Goal: Transaction & Acquisition: Purchase product/service

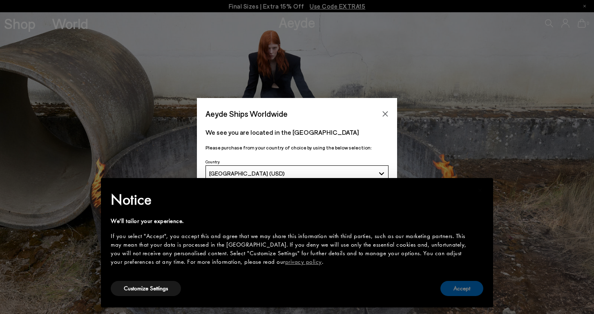
click at [468, 295] on button "Accept" at bounding box center [462, 288] width 43 height 15
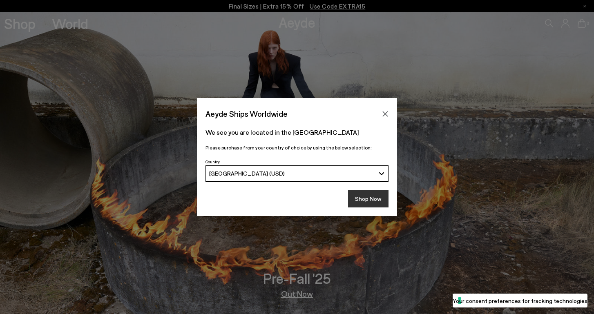
click at [372, 202] on button "Shop Now" at bounding box center [368, 198] width 40 height 17
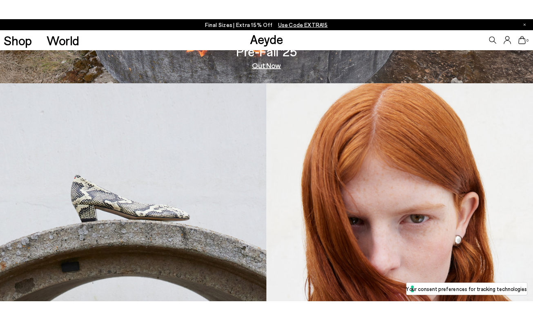
scroll to position [244, 0]
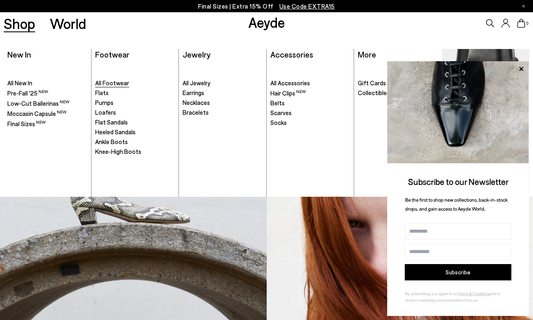
click at [114, 81] on span "All Footwear" at bounding box center [112, 82] width 34 height 7
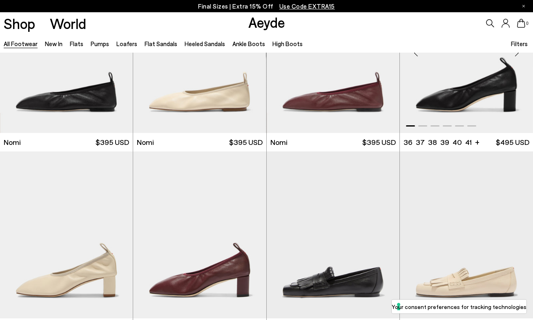
scroll to position [86, 0]
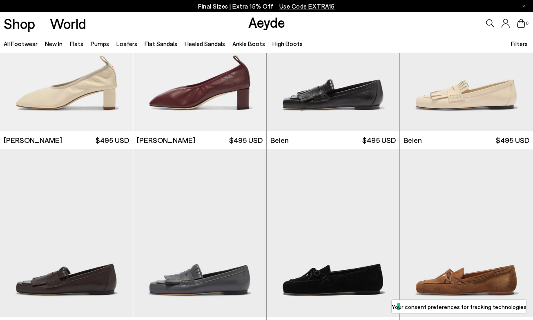
scroll to position [291, 0]
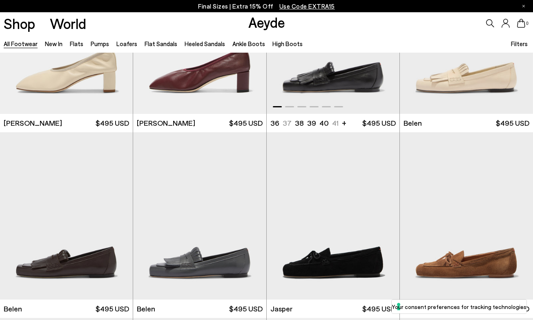
click at [341, 79] on img "1 / 6" at bounding box center [333, 30] width 133 height 167
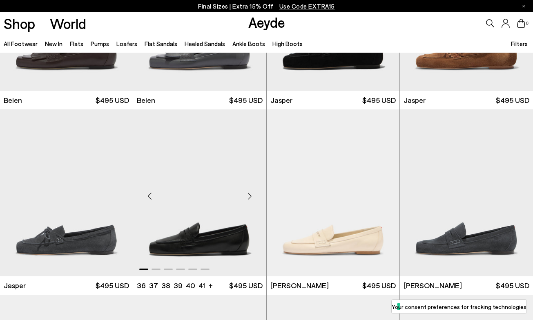
scroll to position [501, 0]
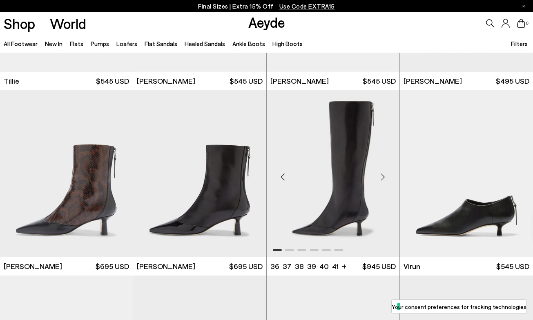
scroll to position [2205, 0]
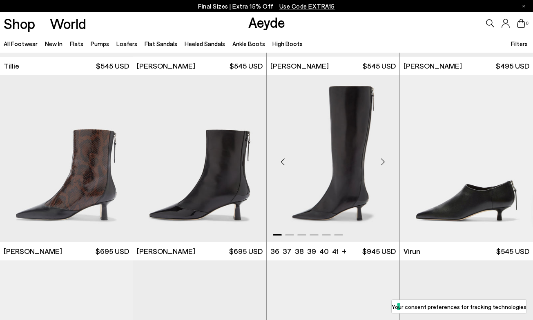
click at [381, 163] on div "Next slide" at bounding box center [383, 162] width 25 height 25
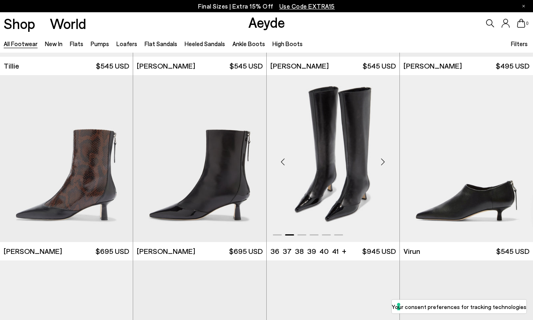
click at [381, 163] on div "Next slide" at bounding box center [383, 162] width 25 height 25
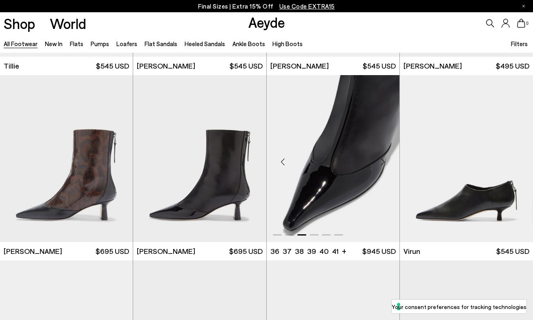
click at [381, 163] on div "Next slide" at bounding box center [383, 162] width 25 height 25
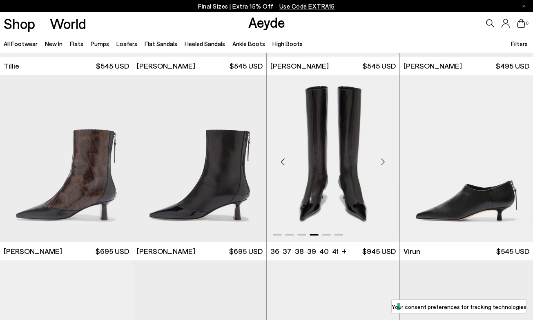
click at [381, 163] on div "Next slide" at bounding box center [383, 162] width 25 height 25
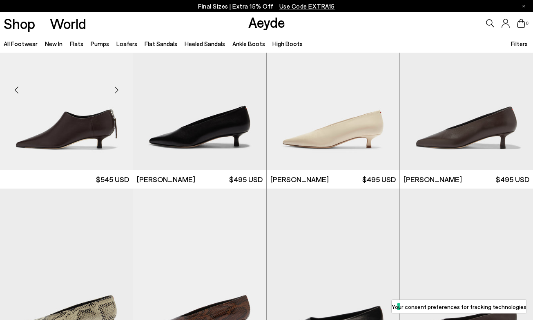
scroll to position [2456, 0]
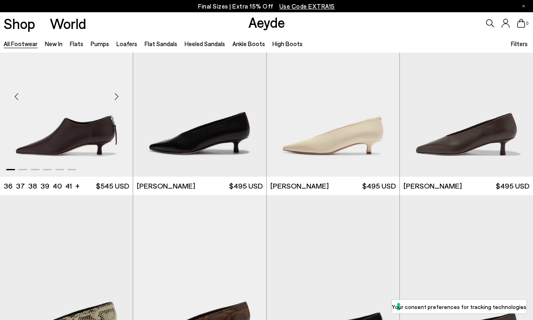
click at [114, 100] on div "Next slide" at bounding box center [116, 97] width 25 height 25
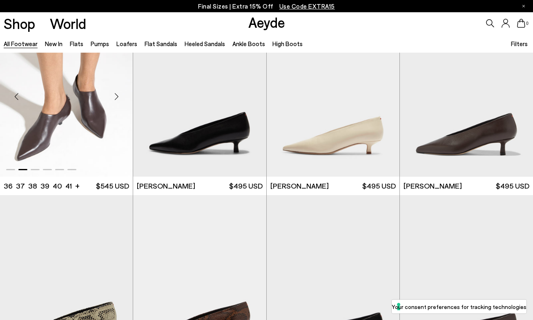
click at [114, 99] on div "Next slide" at bounding box center [116, 97] width 25 height 25
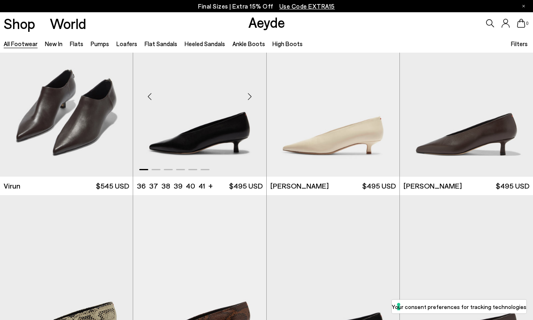
click at [251, 90] on div "Next slide" at bounding box center [250, 97] width 25 height 25
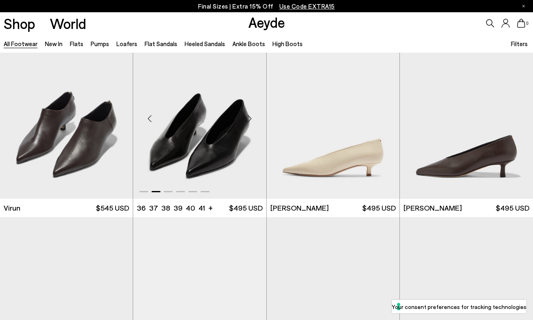
scroll to position [2426, 0]
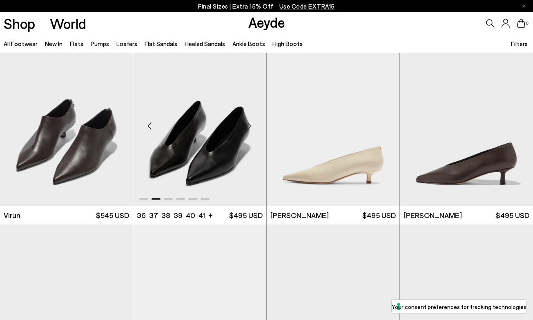
click at [250, 125] on div "Next slide" at bounding box center [250, 126] width 25 height 25
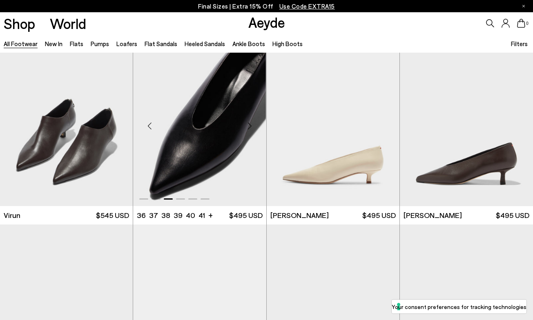
click at [250, 125] on div "Next slide" at bounding box center [250, 126] width 25 height 25
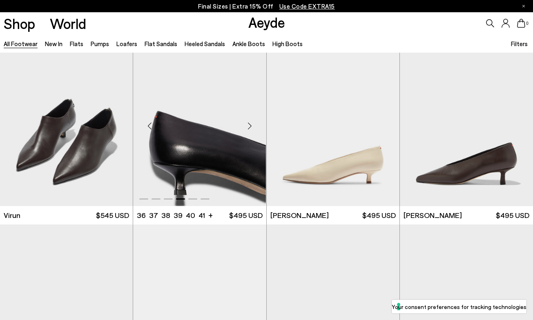
click at [250, 126] on div "Next slide" at bounding box center [250, 126] width 25 height 25
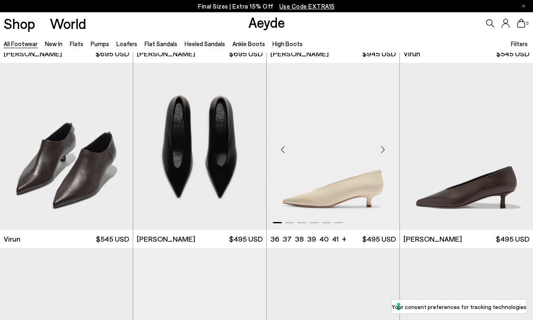
scroll to position [2402, 0]
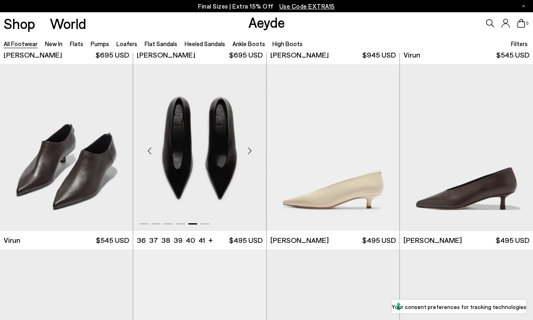
click at [250, 153] on div "Next slide" at bounding box center [250, 151] width 25 height 25
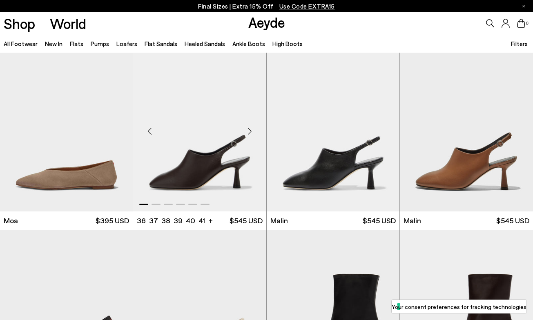
scroll to position [3344, 0]
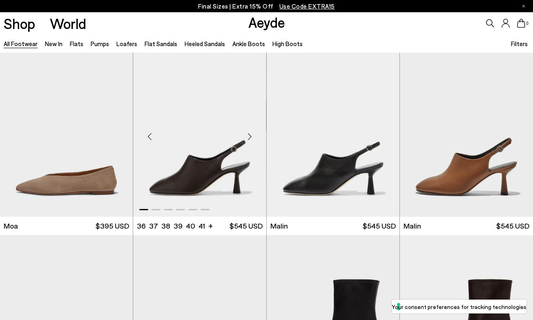
click at [250, 133] on div "Next slide" at bounding box center [250, 136] width 25 height 25
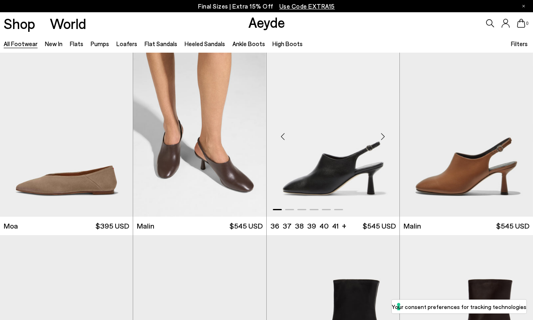
click at [383, 136] on div "Next slide" at bounding box center [383, 136] width 25 height 25
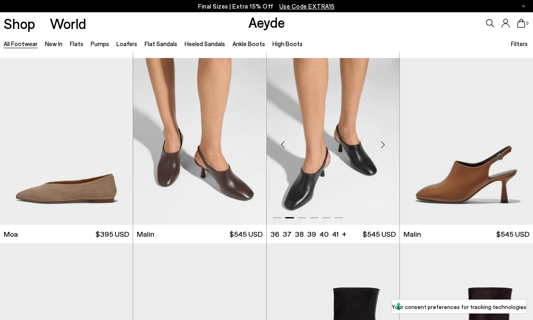
scroll to position [3335, 0]
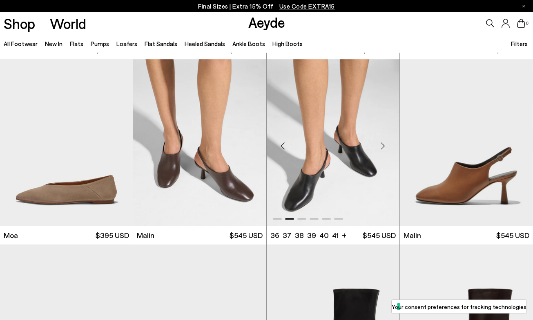
click at [384, 145] on div "Next slide" at bounding box center [383, 146] width 25 height 25
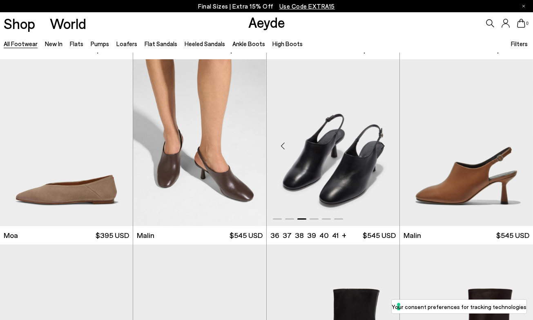
click at [384, 145] on div "Next slide" at bounding box center [383, 146] width 25 height 25
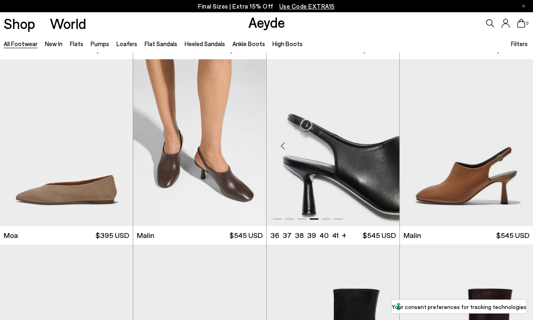
click at [384, 145] on div "Next slide" at bounding box center [383, 146] width 25 height 25
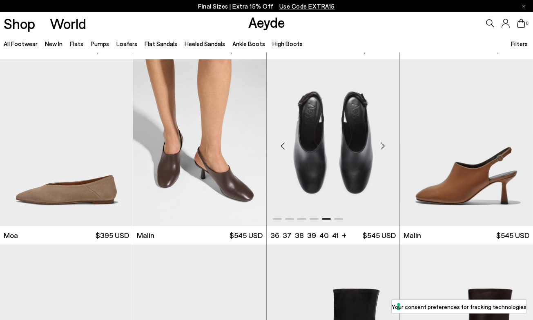
click at [384, 145] on div "Next slide" at bounding box center [383, 146] width 25 height 25
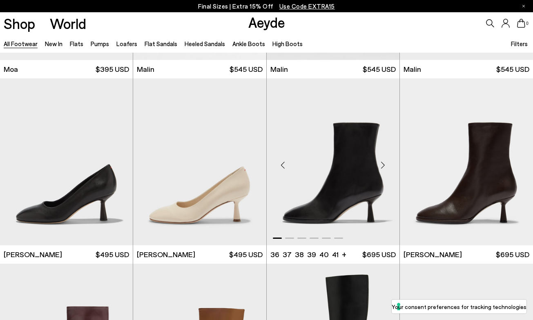
scroll to position [3501, 0]
click at [119, 162] on div "Next slide" at bounding box center [116, 165] width 25 height 25
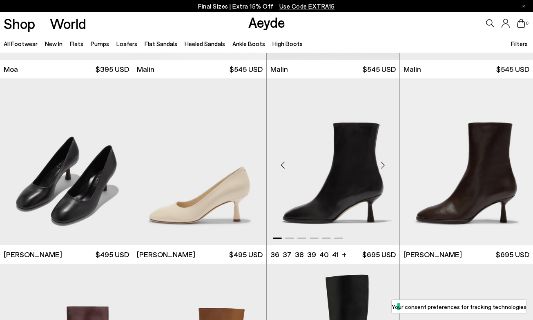
click at [380, 165] on div "Next slide" at bounding box center [383, 165] width 25 height 25
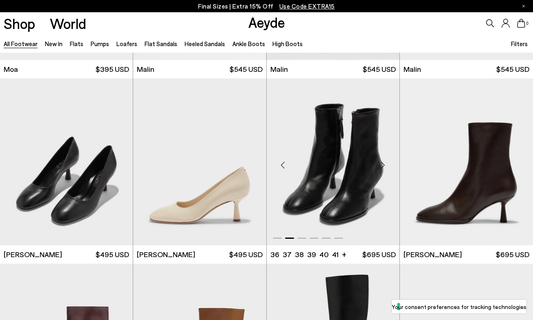
click at [380, 165] on div "Next slide" at bounding box center [383, 165] width 25 height 25
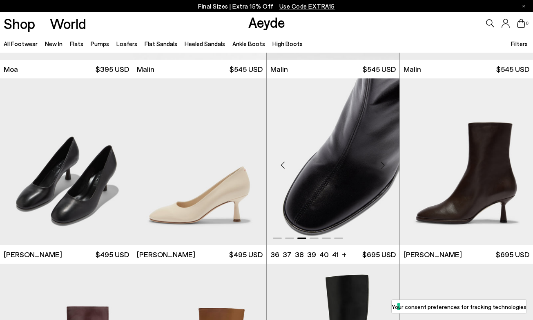
click at [380, 165] on div "Next slide" at bounding box center [383, 165] width 25 height 25
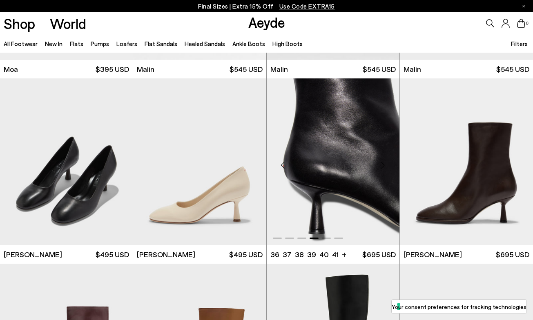
click at [380, 165] on div "Next slide" at bounding box center [383, 165] width 25 height 25
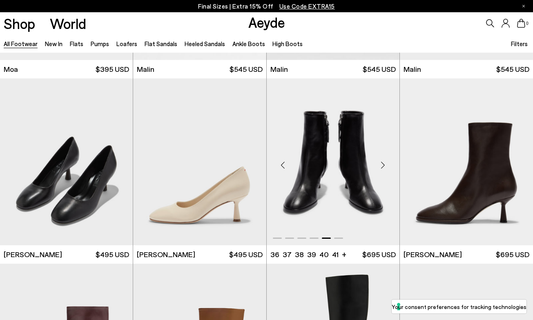
click at [380, 165] on div "Next slide" at bounding box center [383, 165] width 25 height 25
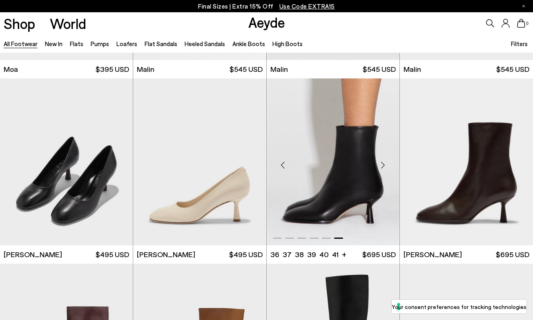
click at [381, 165] on div "Next slide" at bounding box center [383, 165] width 25 height 25
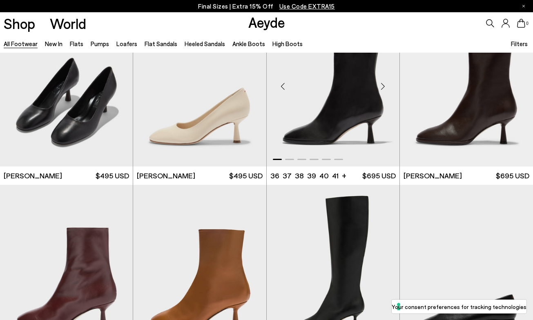
scroll to position [3580, 0]
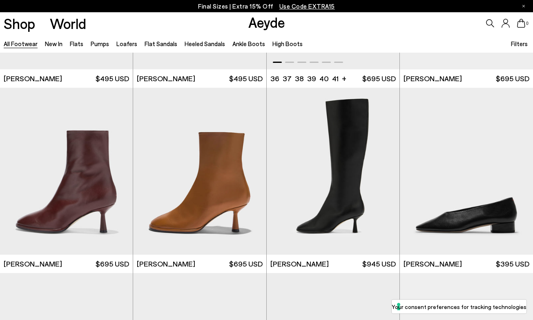
scroll to position [3677, 0]
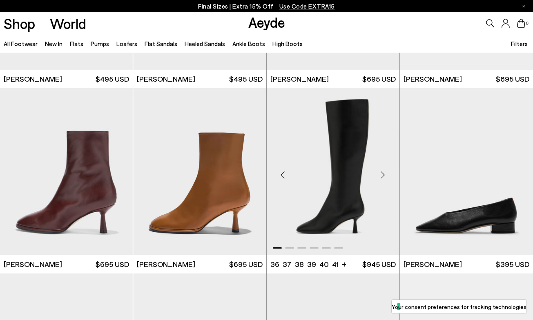
click at [384, 171] on div "Next slide" at bounding box center [383, 175] width 25 height 25
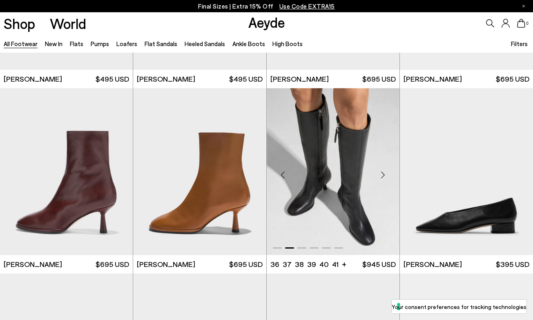
click at [384, 172] on div "Next slide" at bounding box center [383, 175] width 25 height 25
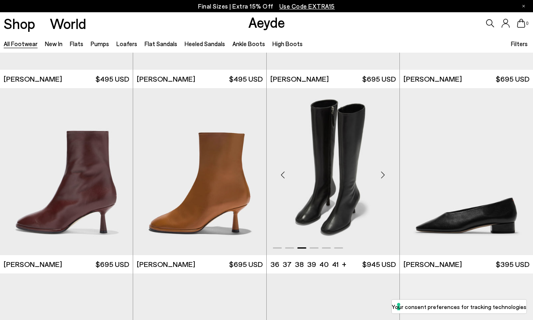
click at [384, 172] on div "Next slide" at bounding box center [383, 175] width 25 height 25
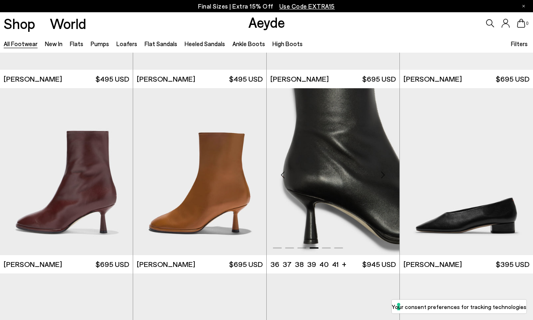
click at [384, 172] on div "Next slide" at bounding box center [383, 175] width 25 height 25
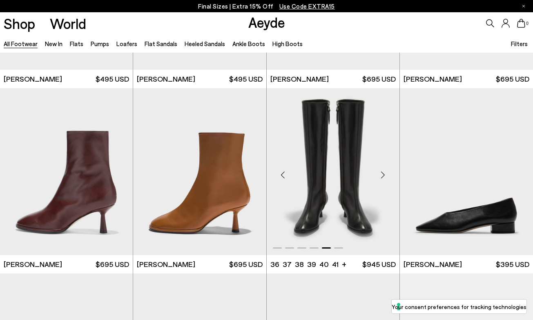
click at [383, 173] on div "Next slide" at bounding box center [383, 175] width 25 height 25
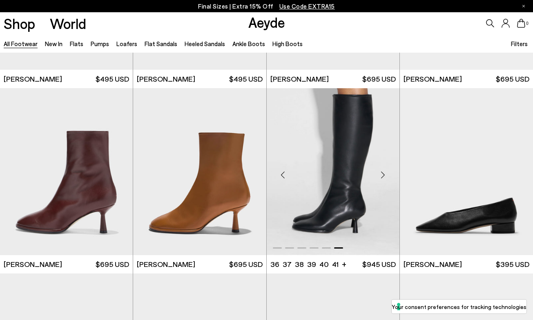
click at [383, 173] on div "Next slide" at bounding box center [383, 175] width 25 height 25
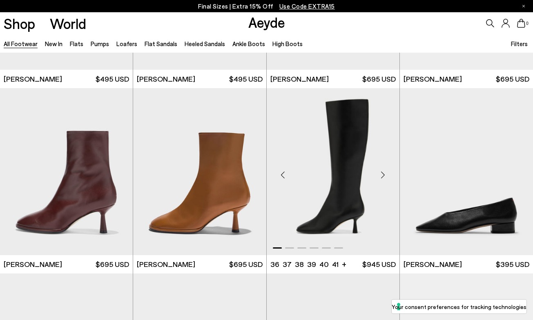
click at [383, 170] on div "Next slide" at bounding box center [383, 175] width 25 height 25
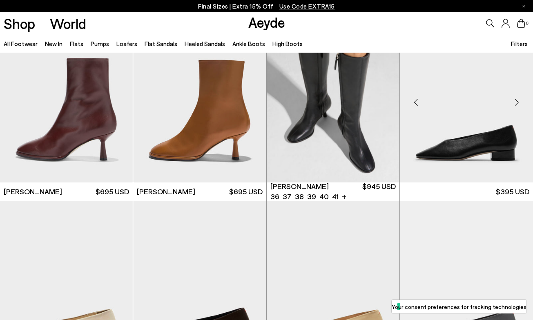
scroll to position [3750, 0]
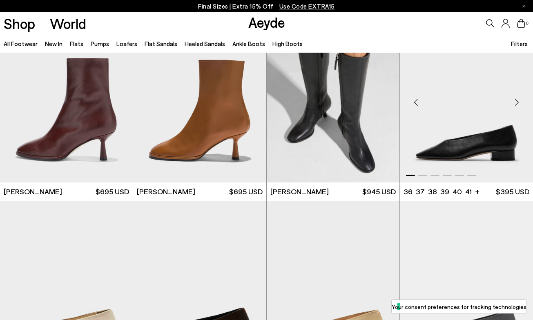
click at [517, 100] on div "Next slide" at bounding box center [517, 102] width 25 height 25
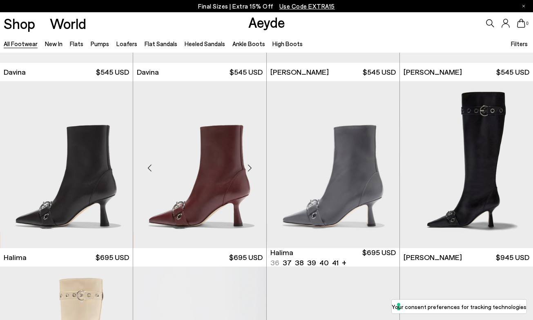
scroll to position [4426, 0]
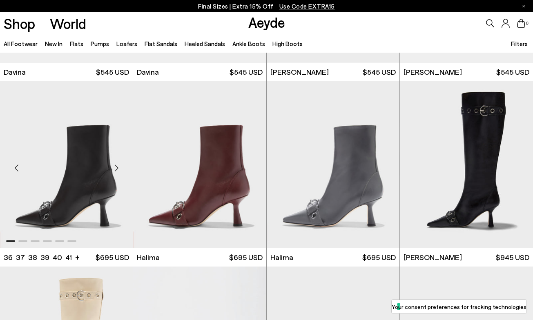
click at [117, 166] on div "Next slide" at bounding box center [116, 168] width 25 height 25
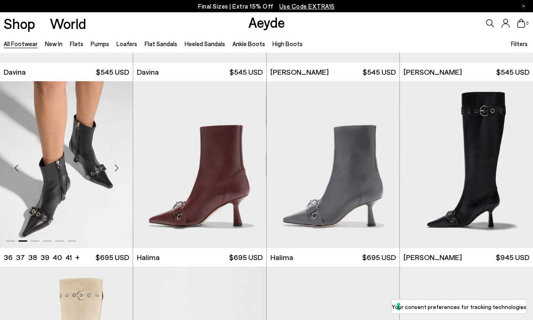
click at [116, 167] on div "Next slide" at bounding box center [116, 168] width 25 height 25
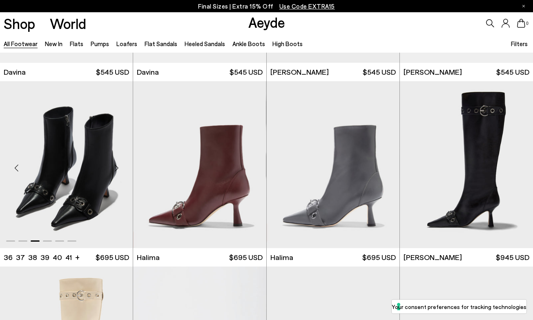
click at [116, 167] on div "Next slide" at bounding box center [116, 168] width 25 height 25
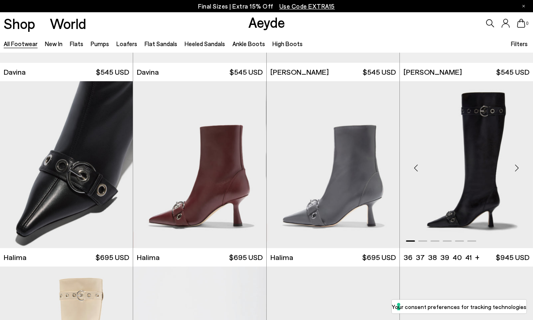
click at [521, 164] on div "Next slide" at bounding box center [517, 168] width 25 height 25
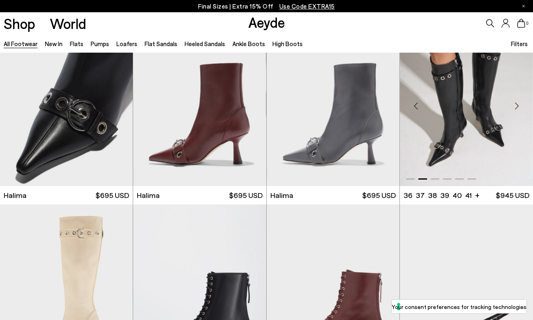
scroll to position [4491, 0]
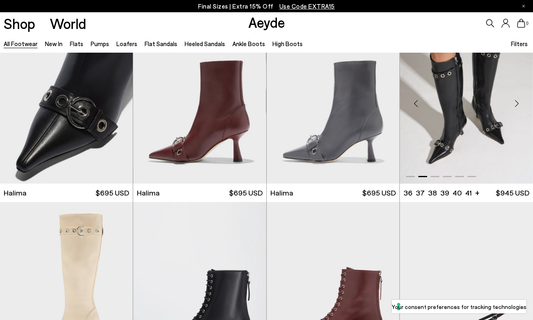
click at [515, 101] on div "Next slide" at bounding box center [517, 104] width 25 height 25
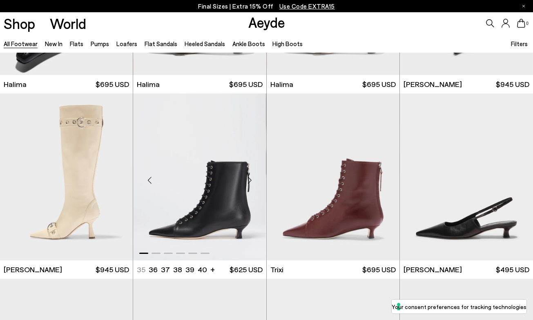
scroll to position [4599, 0]
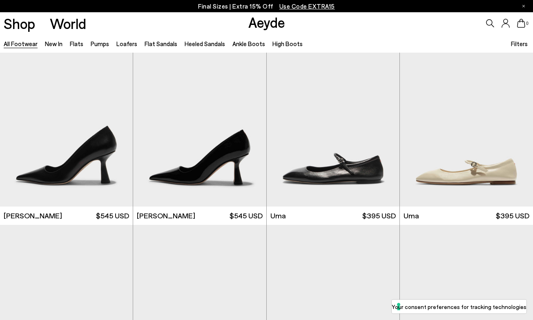
scroll to position [5395, 0]
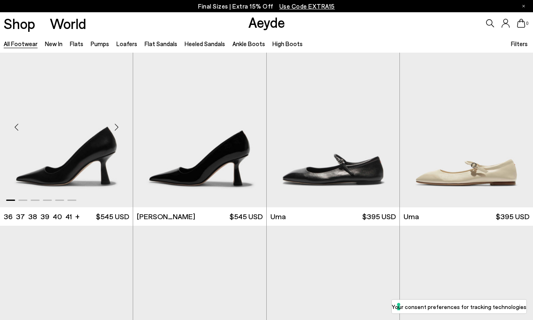
click at [118, 124] on div "Next slide" at bounding box center [116, 127] width 25 height 25
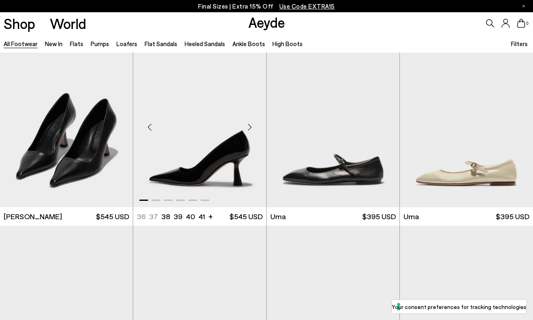
click at [252, 128] on div "Next slide" at bounding box center [250, 127] width 25 height 25
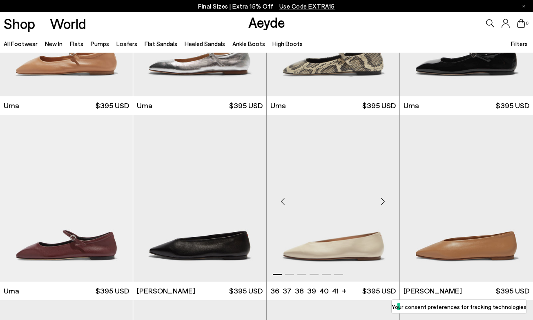
scroll to position [5693, 0]
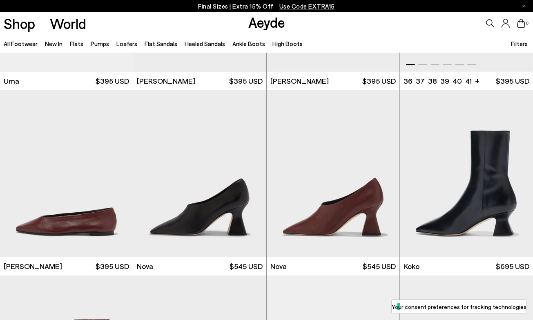
scroll to position [5964, 0]
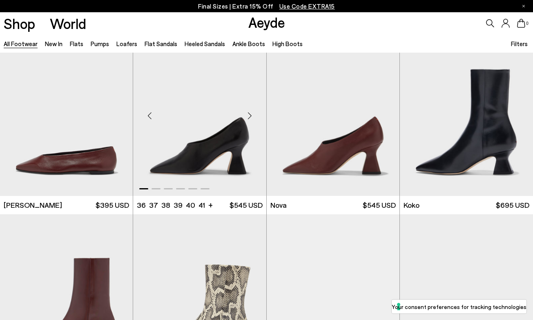
click at [251, 114] on div "Next slide" at bounding box center [250, 115] width 25 height 25
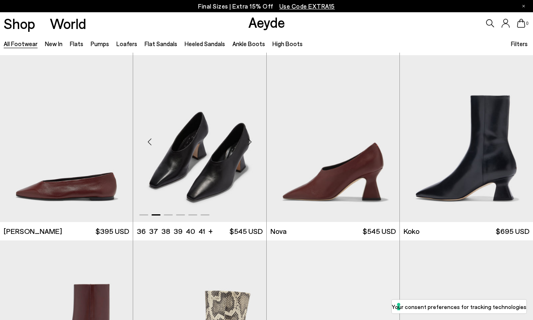
scroll to position [5936, 0]
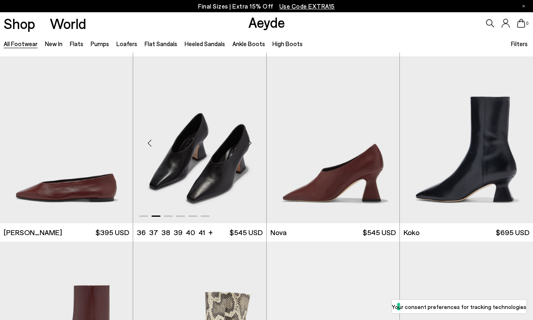
click at [249, 142] on div "Next slide" at bounding box center [250, 143] width 25 height 25
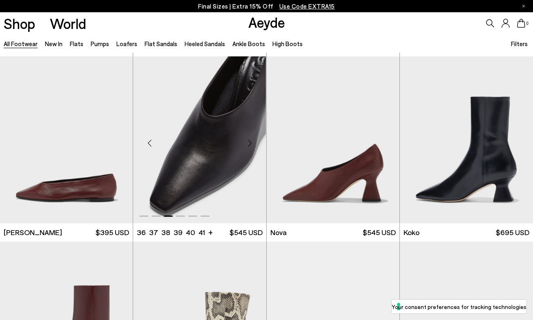
click at [249, 142] on div "Next slide" at bounding box center [250, 143] width 25 height 25
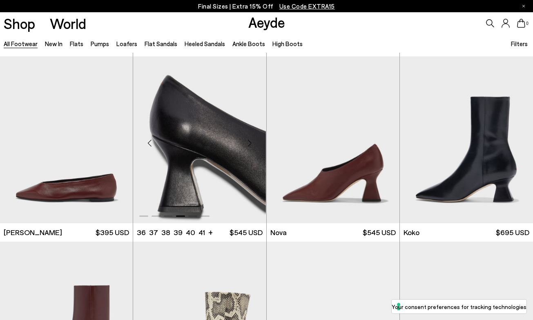
click at [249, 142] on div "Next slide" at bounding box center [250, 143] width 25 height 25
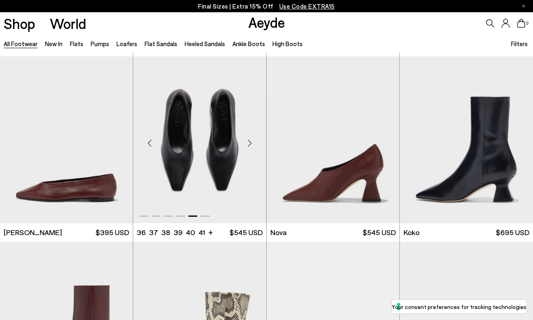
click at [249, 142] on div "Next slide" at bounding box center [250, 143] width 25 height 25
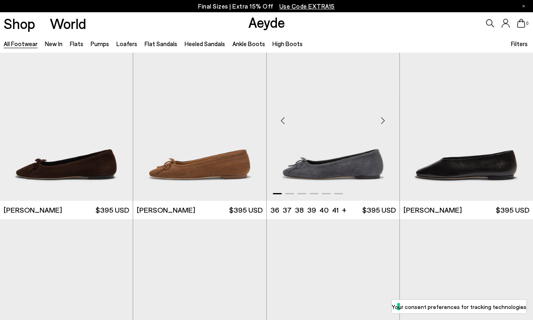
scroll to position [6702, 0]
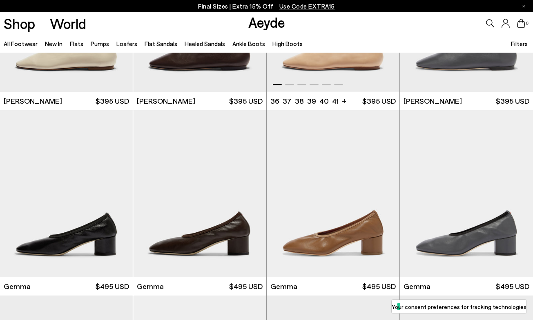
scroll to position [6996, 0]
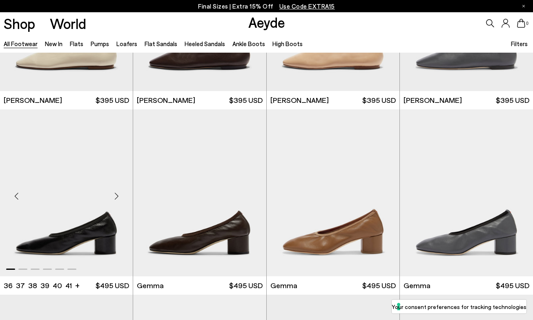
click at [116, 194] on div "Next slide" at bounding box center [116, 196] width 25 height 25
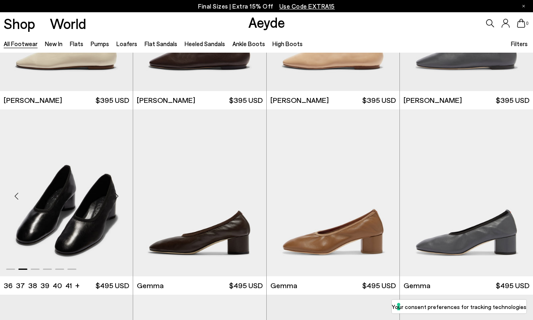
click at [116, 194] on div "Next slide" at bounding box center [116, 196] width 25 height 25
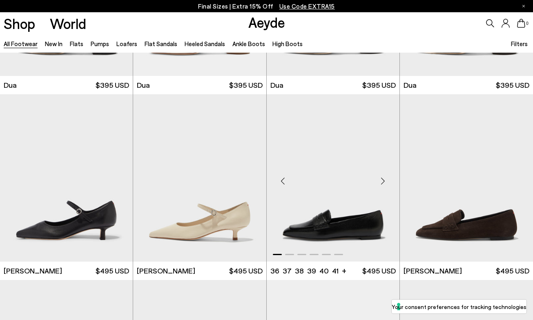
scroll to position [7422, 0]
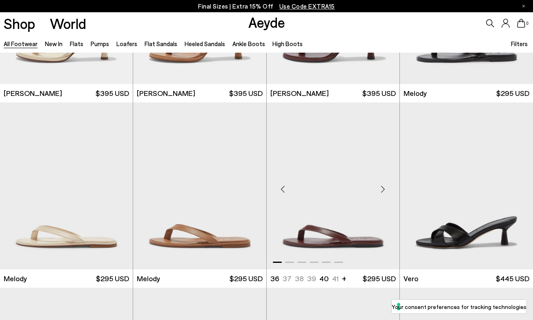
scroll to position [8673, 0]
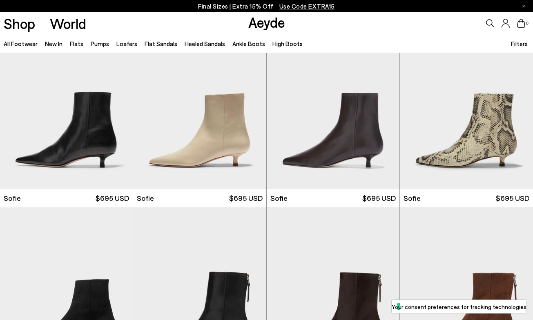
scroll to position [11535, 0]
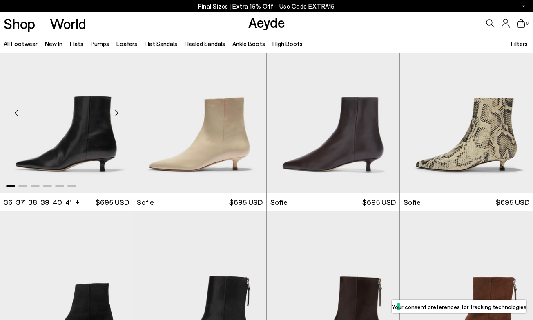
click at [114, 109] on div "Next slide" at bounding box center [116, 113] width 25 height 25
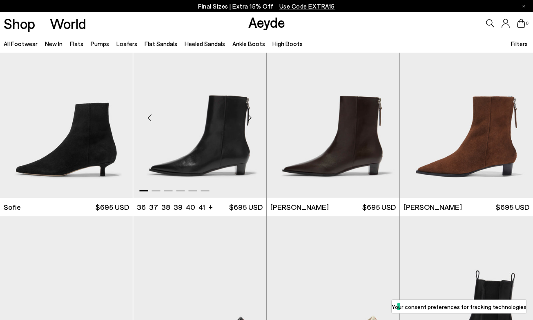
scroll to position [11710, 0]
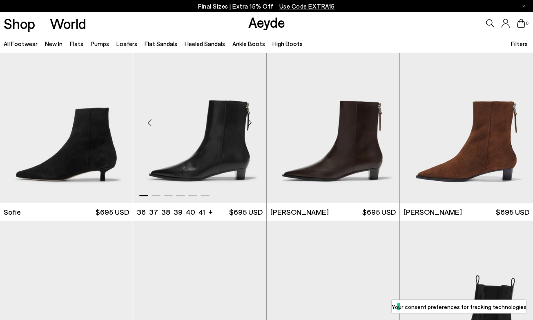
click at [248, 119] on div "Next slide" at bounding box center [250, 123] width 25 height 25
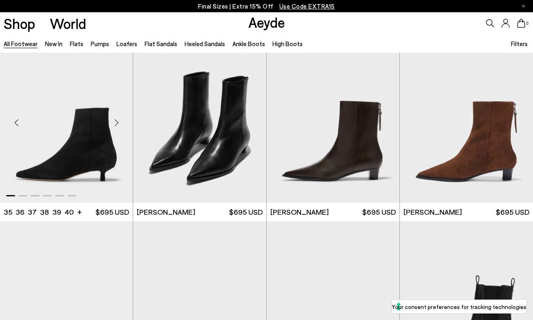
click at [116, 121] on div "Next slide" at bounding box center [116, 123] width 25 height 25
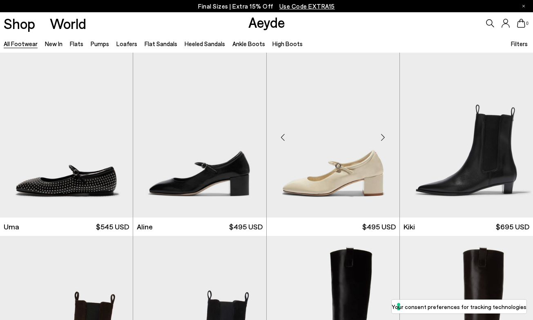
scroll to position [11884, 0]
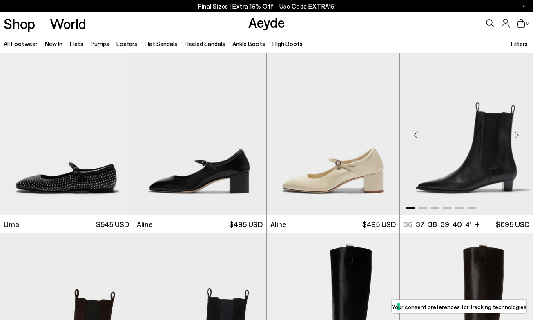
click at [519, 135] on div "Next slide" at bounding box center [517, 135] width 25 height 25
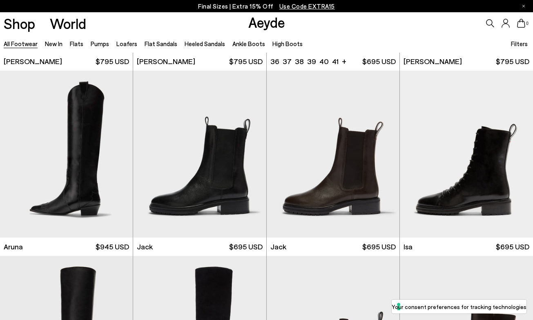
scroll to position [12418, 0]
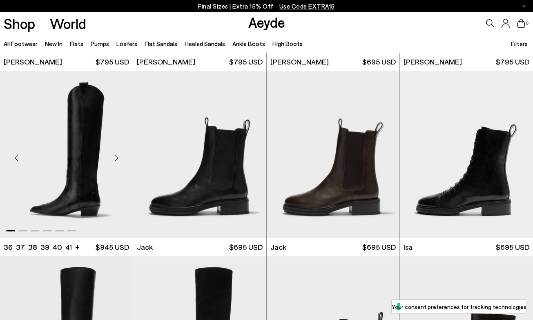
click at [115, 158] on div "Next slide" at bounding box center [116, 158] width 25 height 25
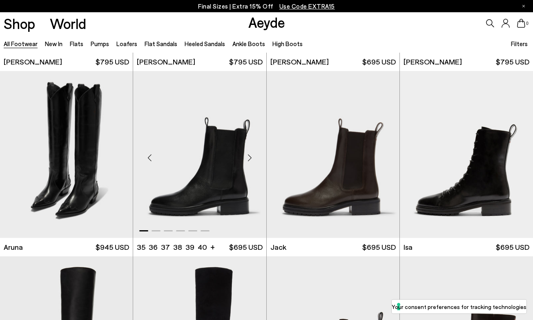
click at [250, 156] on div "Next slide" at bounding box center [250, 158] width 25 height 25
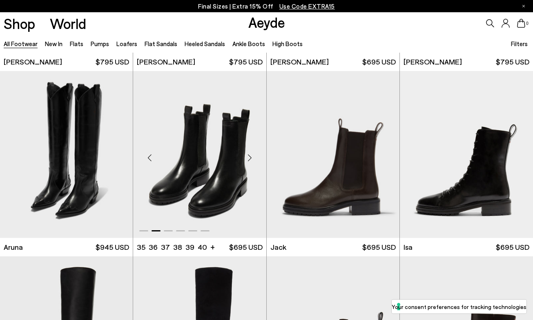
scroll to position [12377, 0]
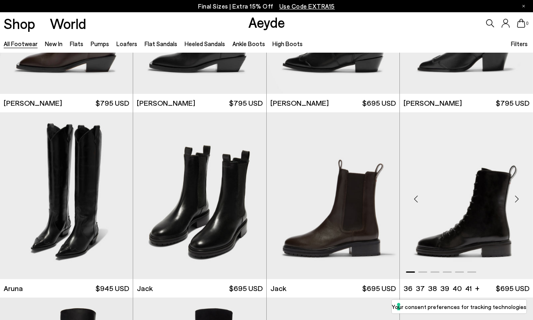
click at [514, 199] on div "Next slide" at bounding box center [517, 199] width 25 height 25
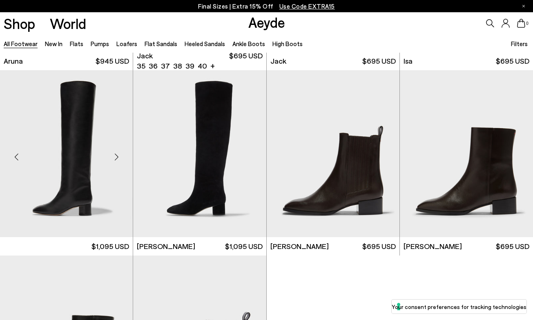
scroll to position [12604, 0]
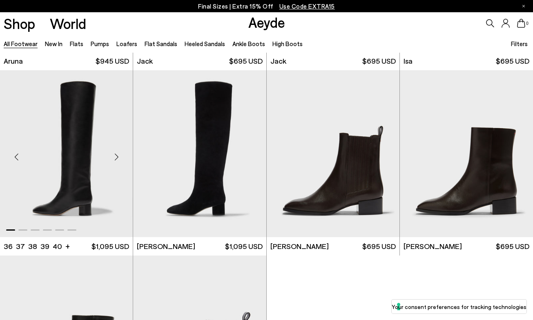
click at [114, 158] on div "Next slide" at bounding box center [116, 157] width 25 height 25
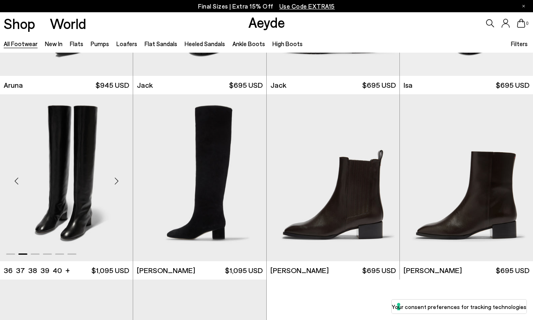
scroll to position [12579, 0]
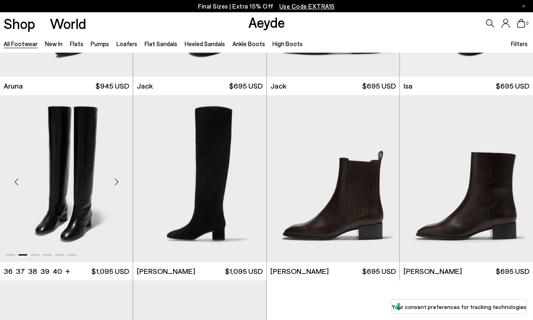
click at [116, 181] on div "Next slide" at bounding box center [116, 182] width 25 height 25
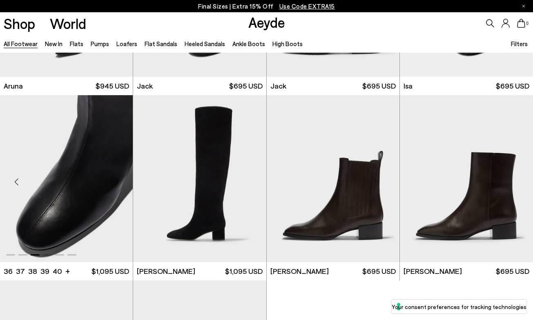
click at [116, 181] on div "Next slide" at bounding box center [116, 182] width 25 height 25
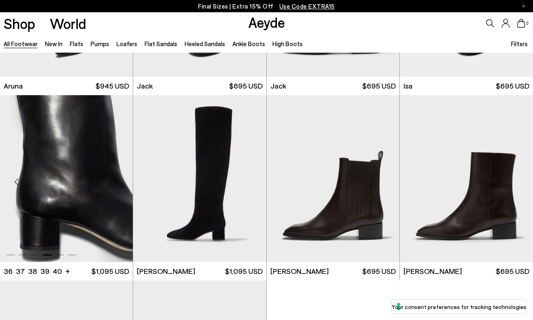
click at [116, 181] on div "Next slide" at bounding box center [116, 182] width 25 height 25
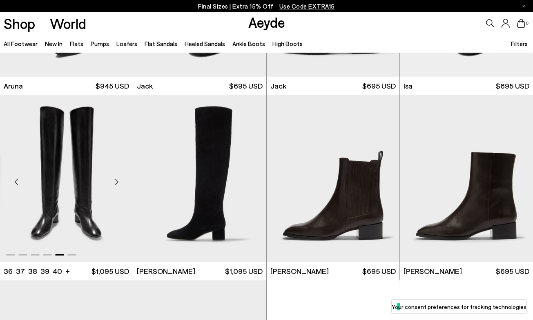
click at [114, 182] on div "Next slide" at bounding box center [116, 182] width 25 height 25
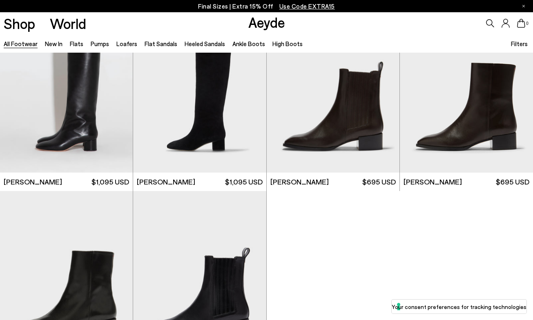
scroll to position [12678, 0]
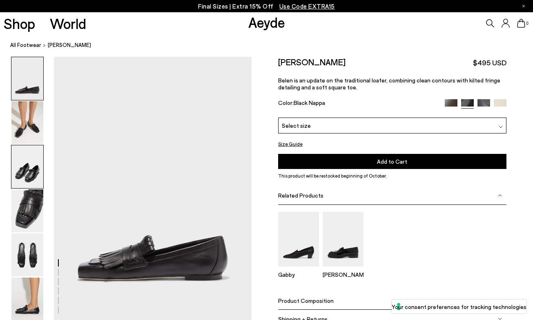
click at [31, 170] on img at bounding box center [27, 167] width 32 height 43
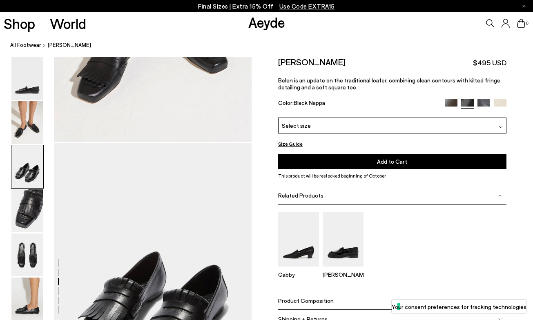
scroll to position [530, 0]
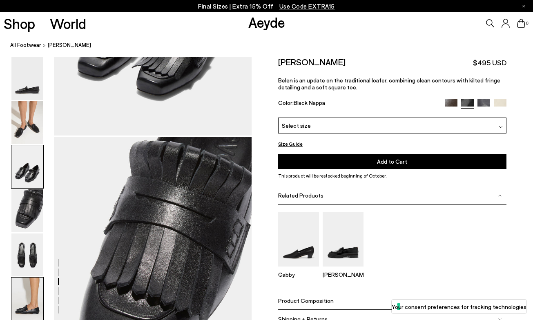
click at [29, 300] on img at bounding box center [27, 299] width 32 height 43
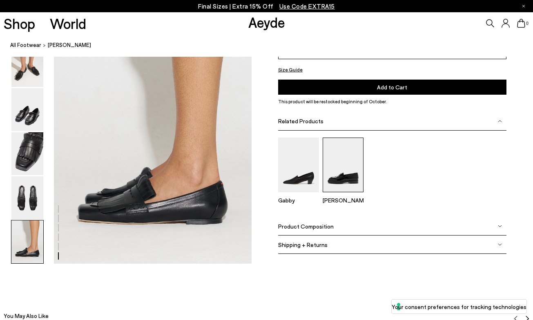
click at [346, 180] on img at bounding box center [343, 165] width 41 height 54
click at [292, 182] on img at bounding box center [298, 165] width 41 height 54
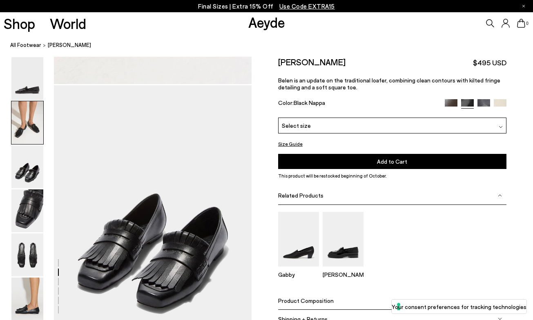
scroll to position [339, 0]
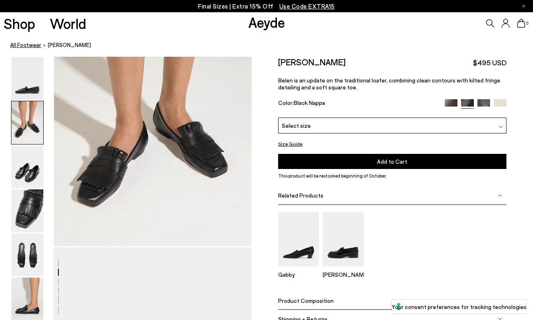
click at [29, 44] on link "All Footwear" at bounding box center [25, 45] width 31 height 9
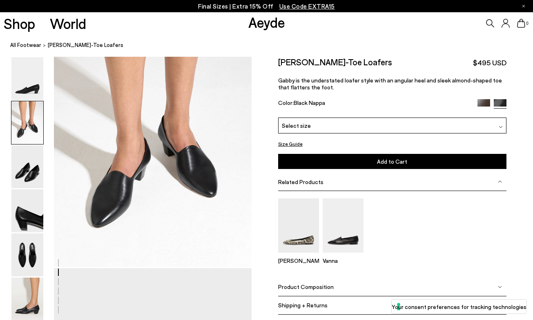
scroll to position [317, 0]
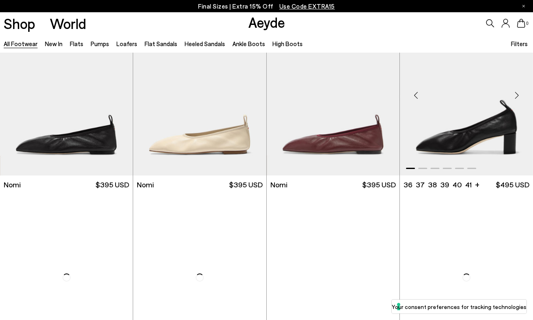
scroll to position [11, 0]
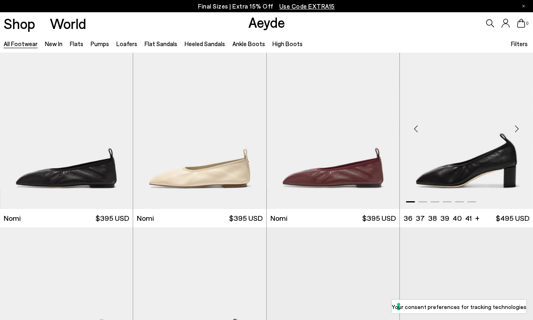
click at [517, 128] on div "Next slide" at bounding box center [517, 129] width 25 height 25
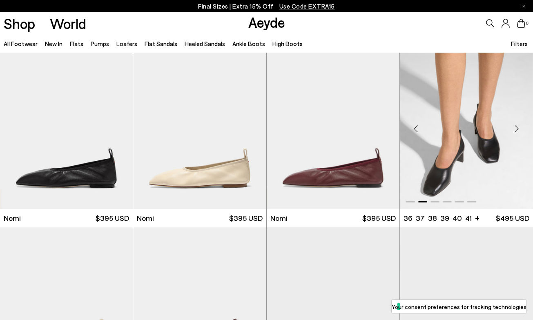
click at [517, 128] on div "Next slide" at bounding box center [517, 129] width 25 height 25
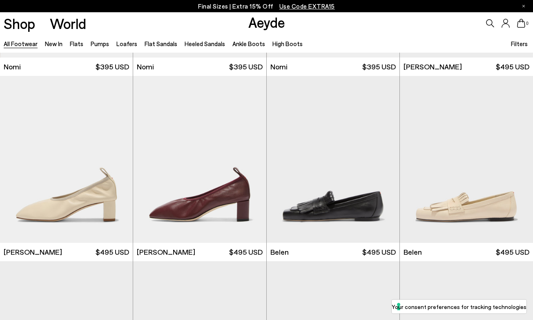
scroll to position [168, 0]
